Goal: Information Seeking & Learning: Learn about a topic

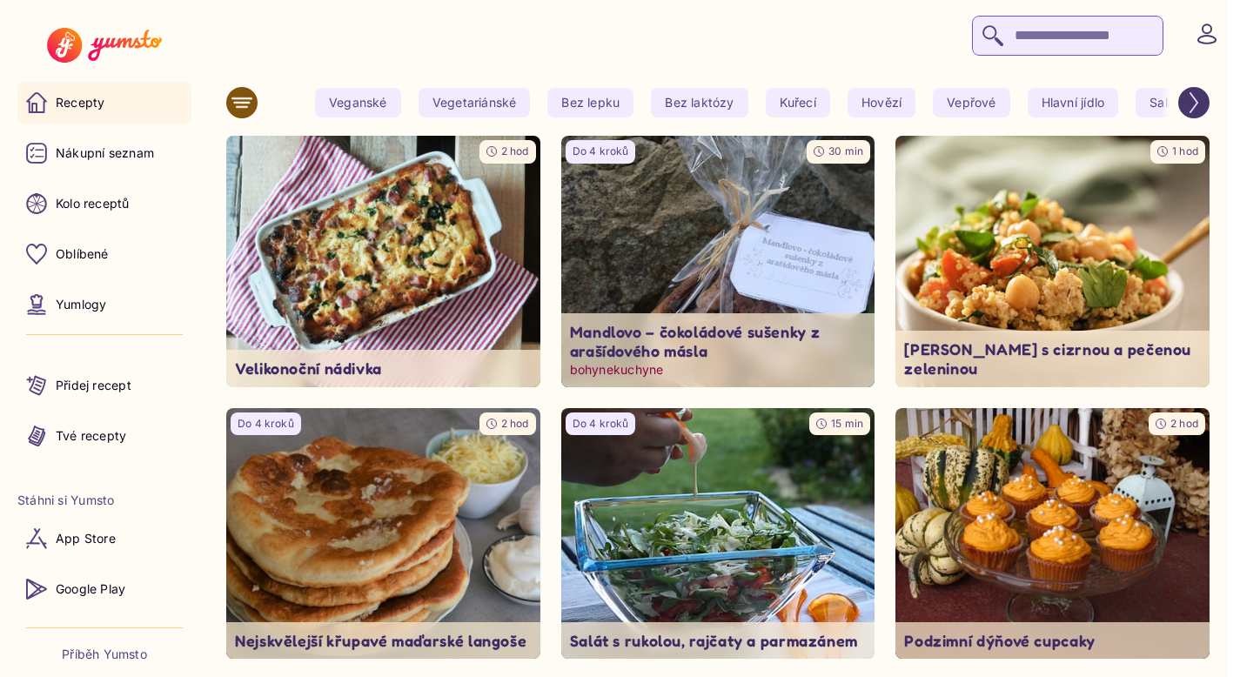
click at [1025, 39] on input "search" at bounding box center [1067, 36] width 191 height 40
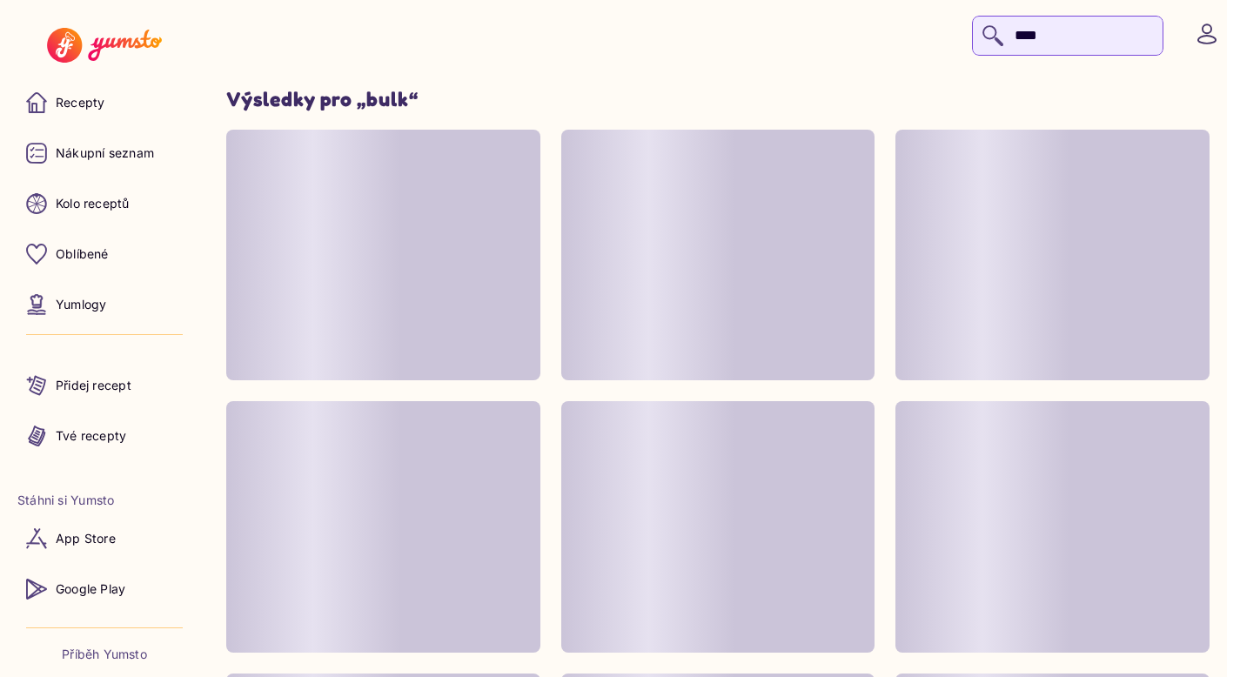
type input "****"
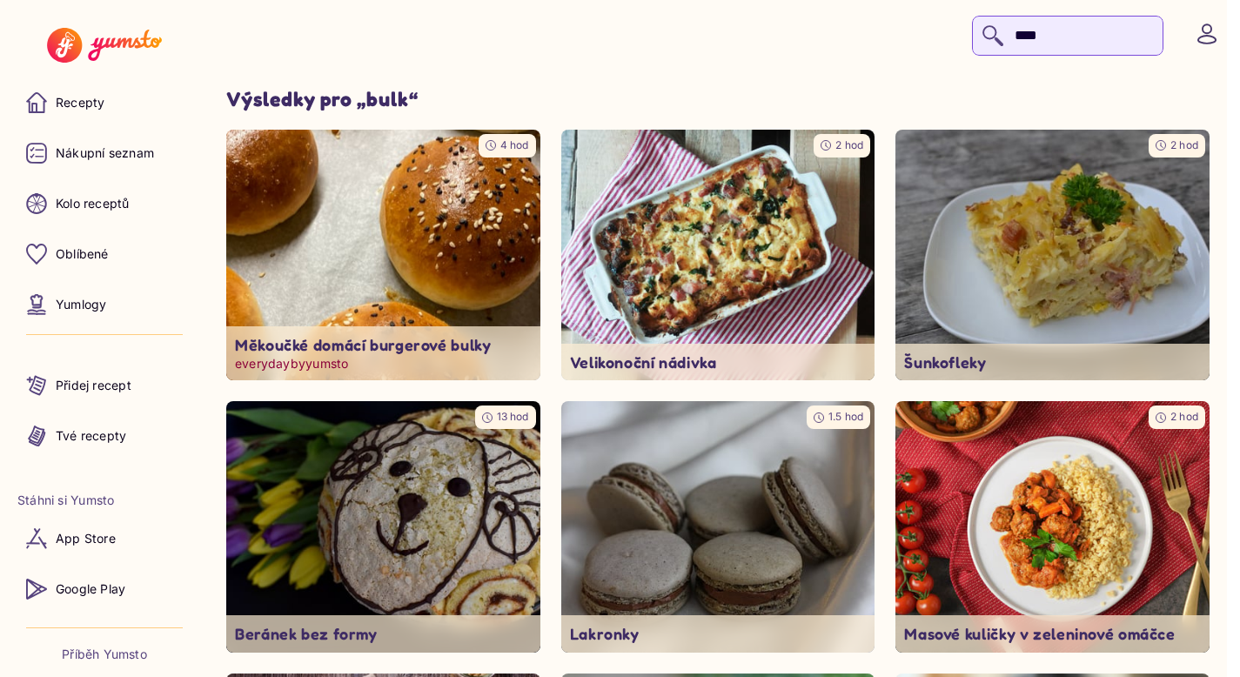
click at [451, 202] on img at bounding box center [383, 256] width 330 height 264
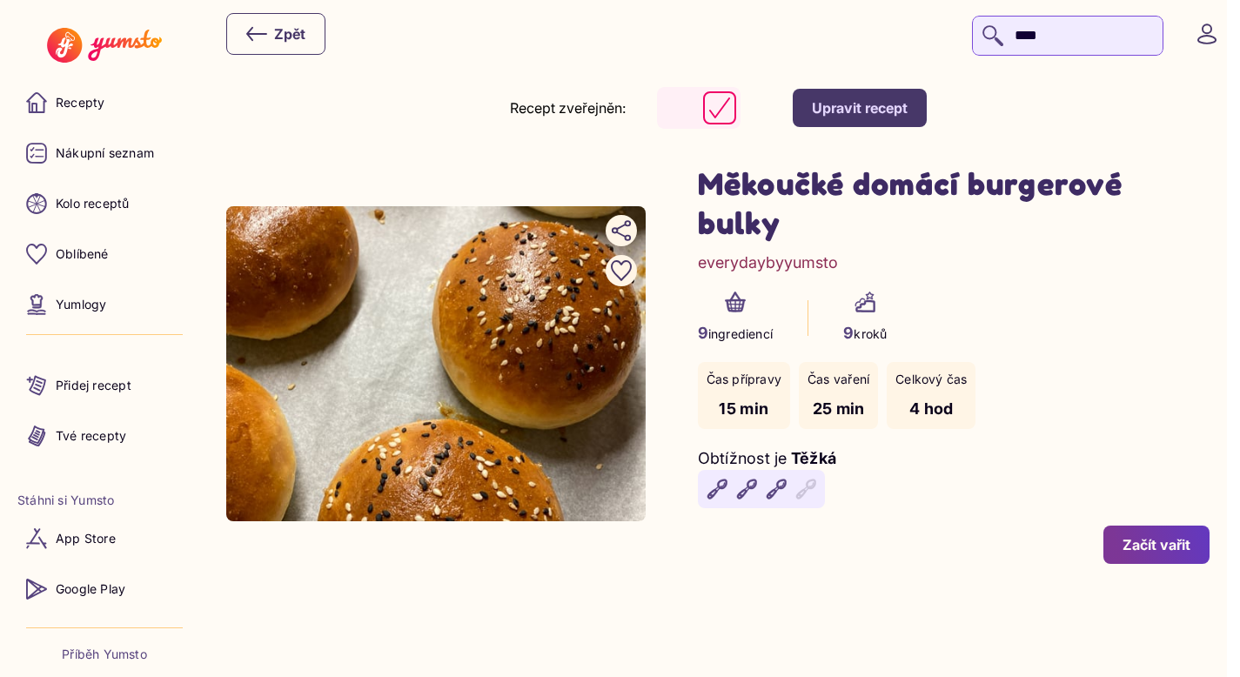
click at [995, 198] on h1 "Měkoučké domácí burgerové bulky" at bounding box center [954, 203] width 512 height 78
drag, startPoint x: 1227, startPoint y: 187, endPoint x: 705, endPoint y: 191, distance: 522.0
copy h1 "Měkoučké domácí burgerové bulky"
